Goal: Task Accomplishment & Management: Manage account settings

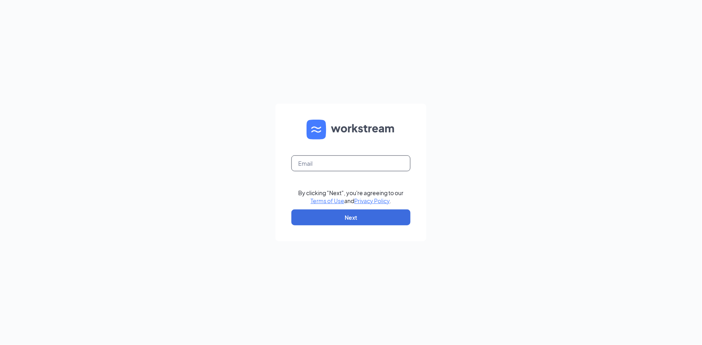
click at [336, 164] on input "text" at bounding box center [351, 163] width 119 height 16
type input "b1172@bocountry.com"
click at [344, 217] on button "Next" at bounding box center [351, 217] width 119 height 16
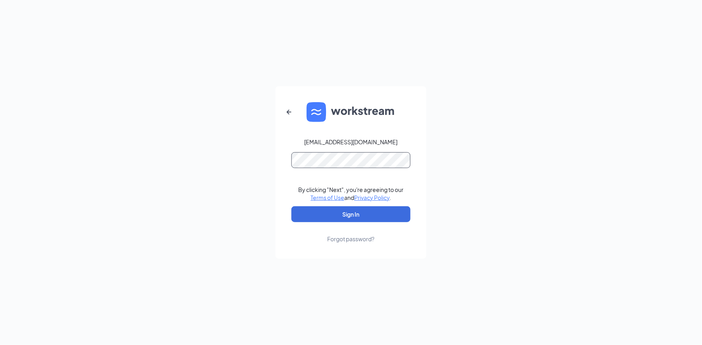
click at [292, 206] on button "Sign In" at bounding box center [351, 214] width 119 height 16
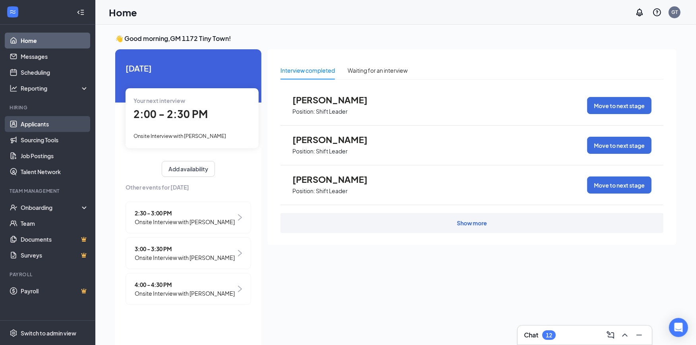
click at [38, 126] on link "Applicants" at bounding box center [55, 124] width 68 height 16
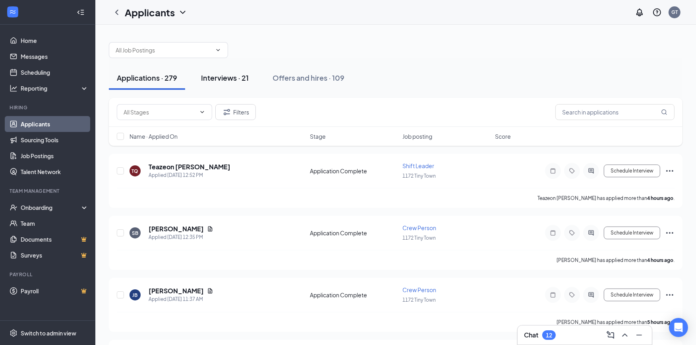
click at [229, 77] on div "Interviews · 21" at bounding box center [225, 78] width 48 height 10
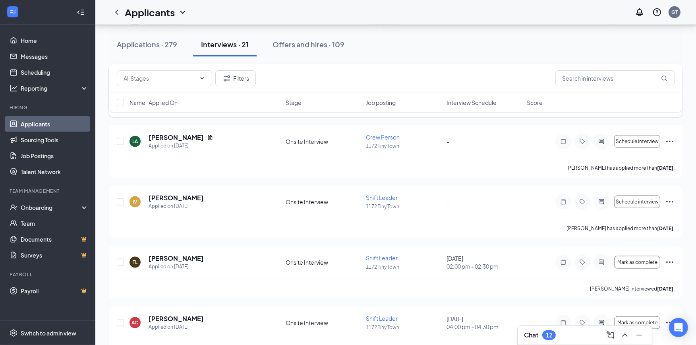
scroll to position [1059, 0]
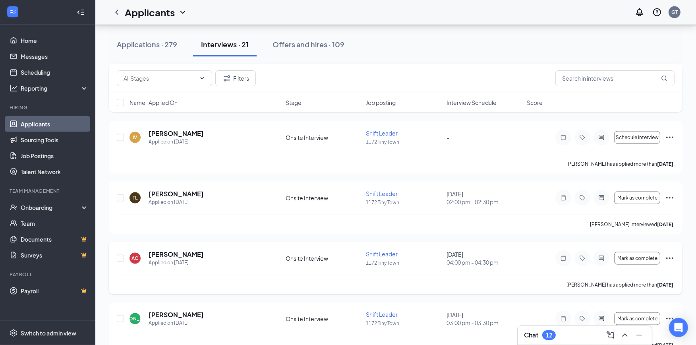
click at [671, 257] on icon "Ellipses" at bounding box center [670, 258] width 10 height 10
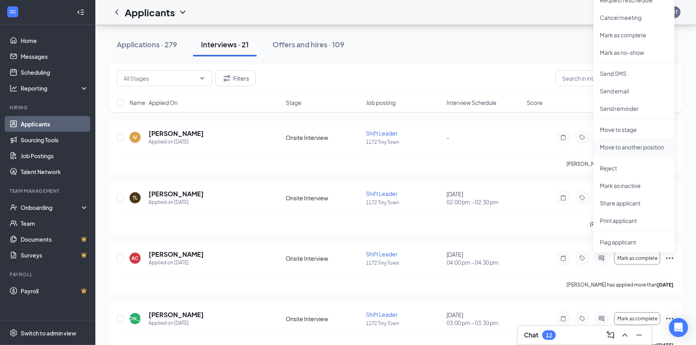
click at [633, 148] on p "Move to another position" at bounding box center [634, 147] width 68 height 8
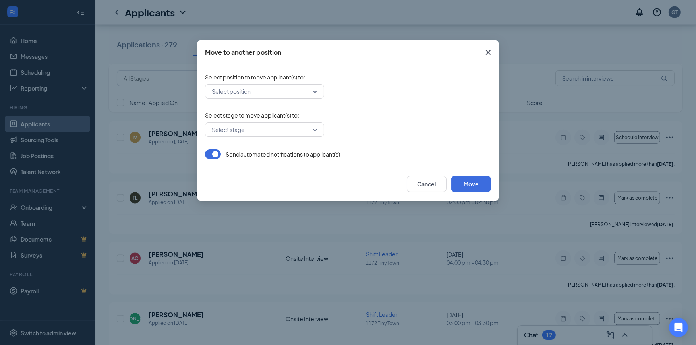
click at [313, 91] on input "search" at bounding box center [262, 92] width 104 height 14
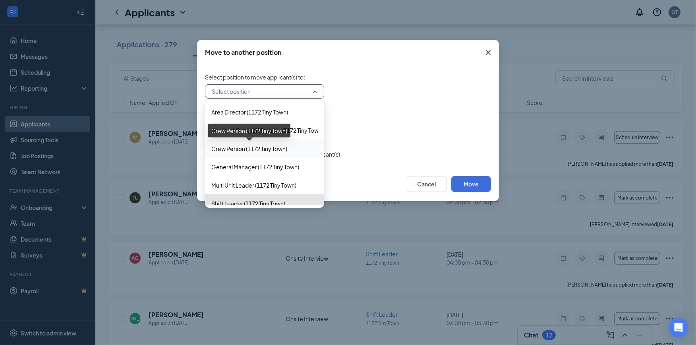
click at [271, 149] on span "Crew Person (1172 Tiny Town)" at bounding box center [249, 148] width 76 height 9
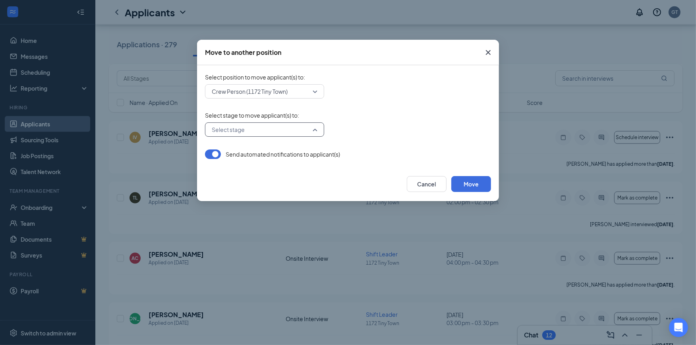
click at [313, 130] on input "search" at bounding box center [262, 130] width 104 height 14
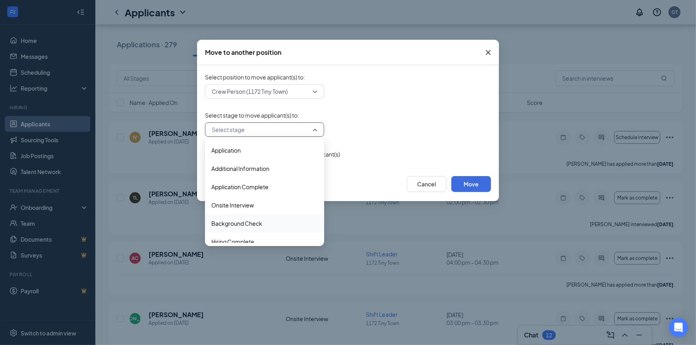
click at [256, 223] on span "Background Check" at bounding box center [236, 223] width 51 height 9
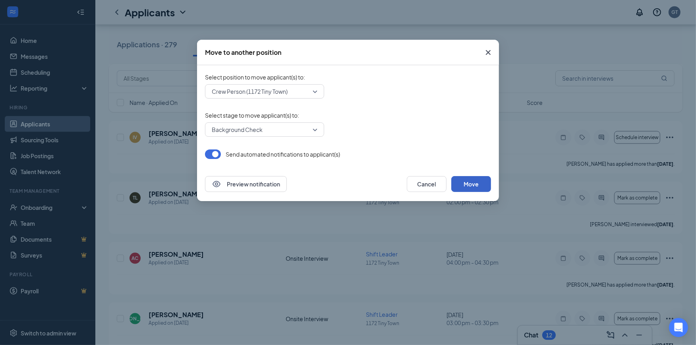
click at [474, 183] on button "Move" at bounding box center [471, 184] width 40 height 16
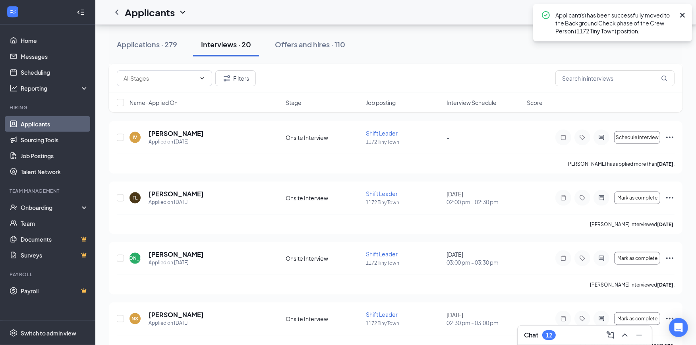
click at [684, 14] on icon "Cross" at bounding box center [682, 15] width 5 height 5
